Goal: Transaction & Acquisition: Purchase product/service

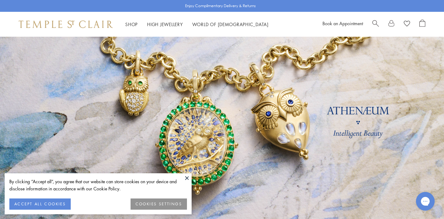
scroll to position [23, 0]
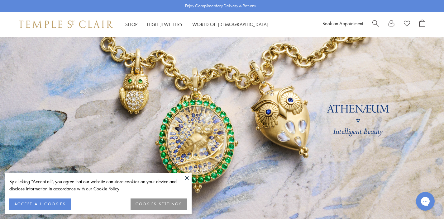
click at [187, 176] on button at bounding box center [186, 178] width 9 height 9
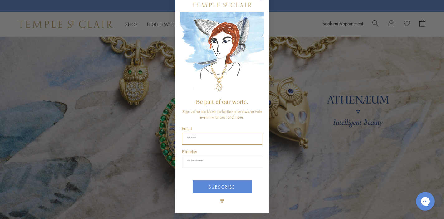
scroll to position [0, 0]
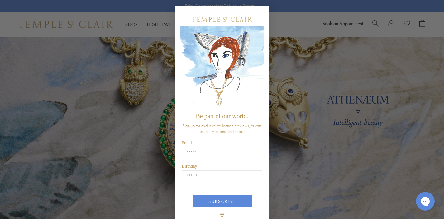
click at [264, 12] on circle "Close dialog" at bounding box center [261, 13] width 7 height 7
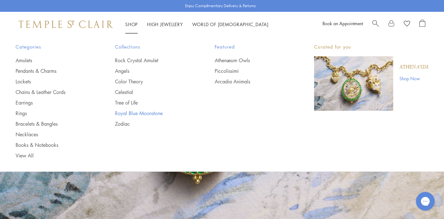
click at [135, 113] on link "Royal Blue Moonstone" at bounding box center [152, 113] width 74 height 7
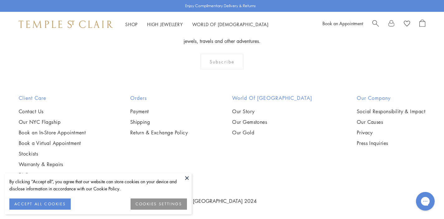
scroll to position [3234, 0]
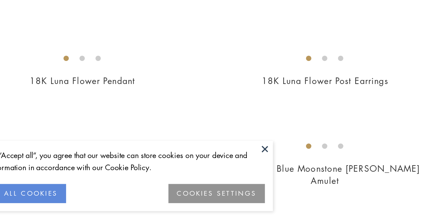
scroll to position [244, 0]
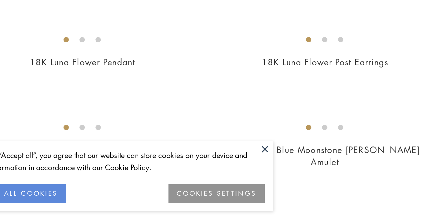
click at [187, 179] on button at bounding box center [186, 178] width 9 height 9
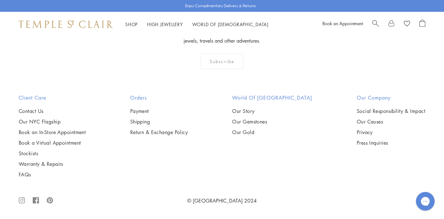
scroll to position [943, 0]
